Goal: Task Accomplishment & Management: Complete application form

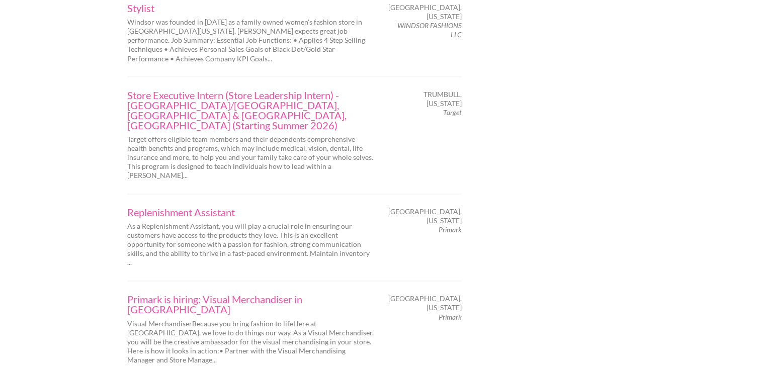
scroll to position [1601, 0]
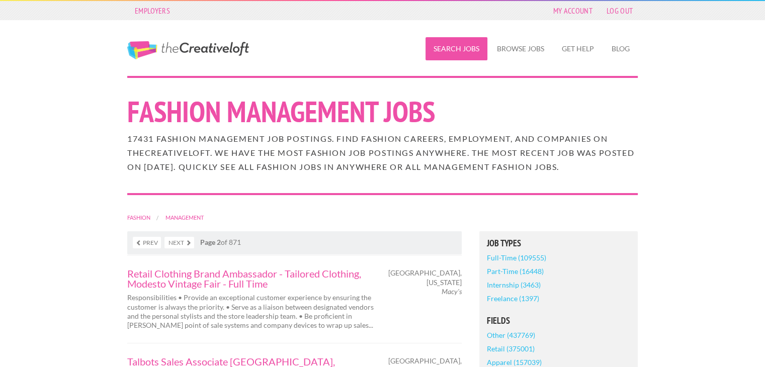
click at [447, 56] on link "Search Jobs" at bounding box center [457, 48] width 62 height 23
